Goal: Navigation & Orientation: Find specific page/section

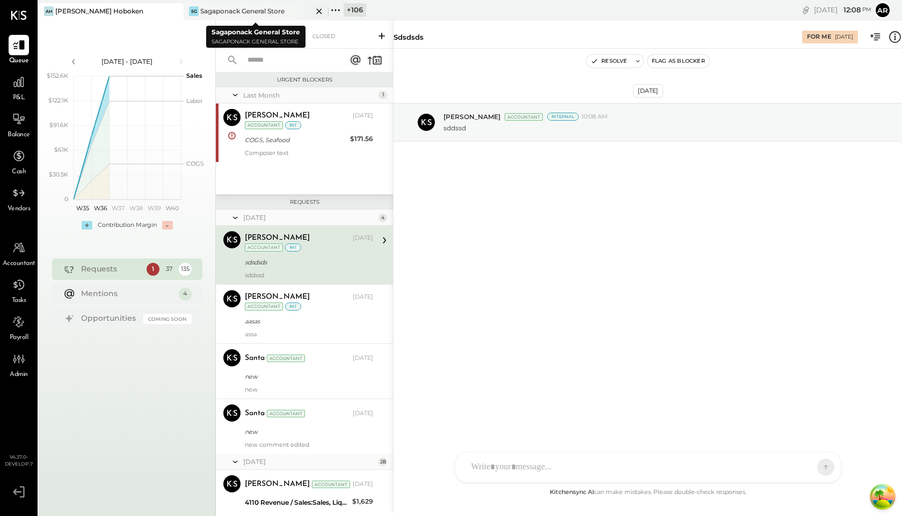
click at [231, 6] on div "Sagaponack General Store" at bounding box center [242, 10] width 84 height 9
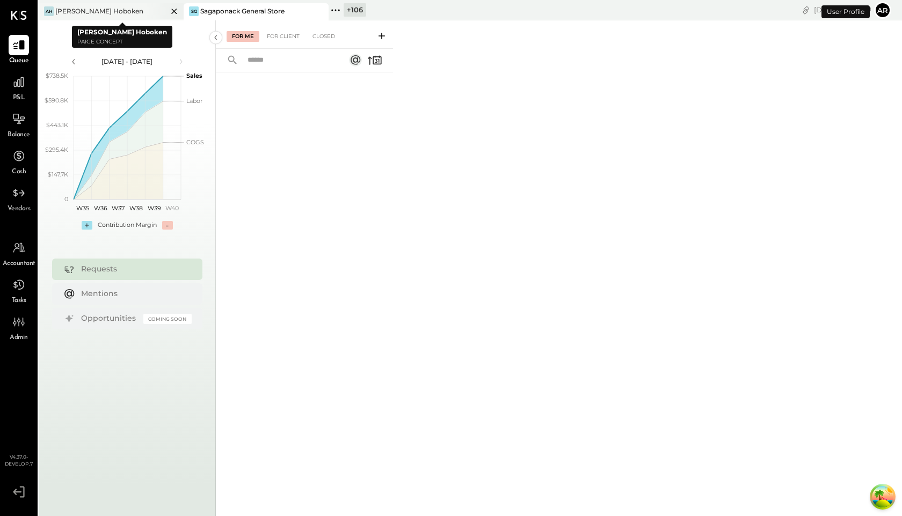
click at [110, 11] on div "[PERSON_NAME] Hoboken" at bounding box center [99, 10] width 88 height 9
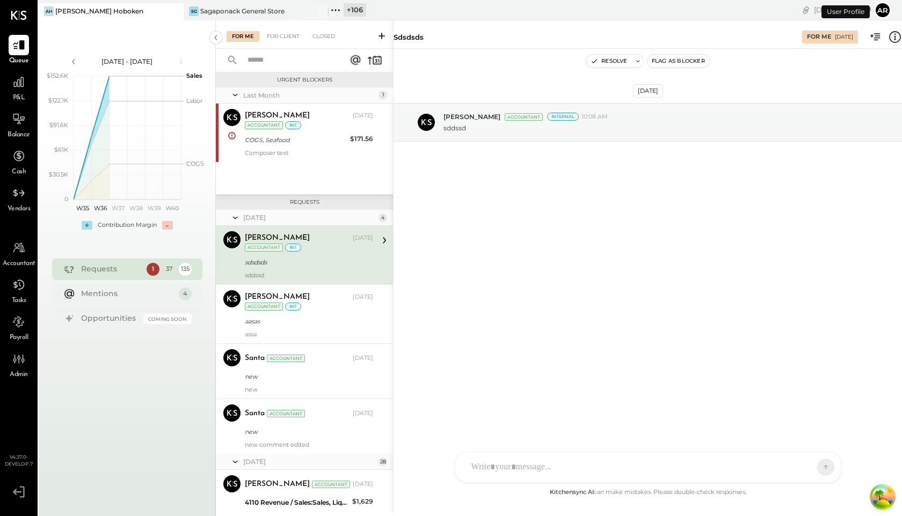
click at [336, 13] on icon at bounding box center [336, 10] width 14 height 14
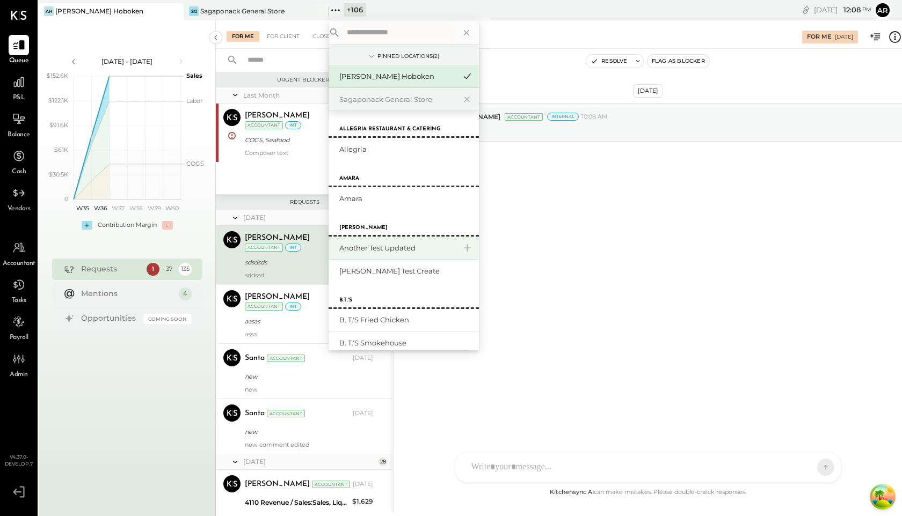
click at [382, 239] on div "Another Test Updated" at bounding box center [404, 248] width 150 height 23
click at [383, 245] on div "Another Test Updated" at bounding box center [397, 248] width 116 height 10
